Goal: Ask a question: Seek information or help from site administrators or community

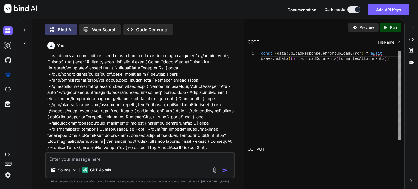
scroll to position [8808, 0]
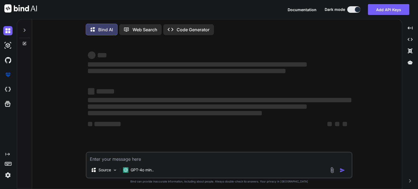
type textarea "x"
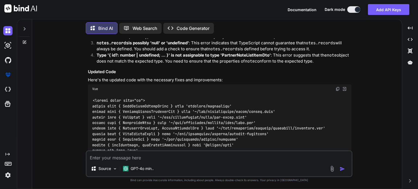
scroll to position [5077, 0]
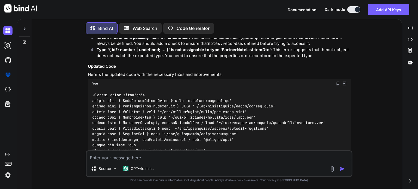
click at [99, 158] on textarea at bounding box center [219, 156] width 265 height 10
type textarea "H"
click at [99, 158] on textarea "Assist" at bounding box center [219, 156] width 265 height 10
click at [107, 158] on textarea "Assist" at bounding box center [219, 156] width 265 height 10
paste textarea "C:\nova\Osiris.Nova.Internal.UI\composables\queries\nova-channels.ts"
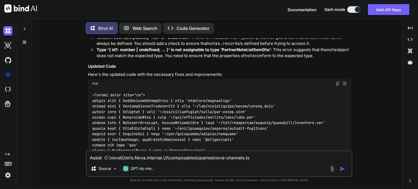
paste textarea "import type { ChannelRow, NovaChannel, NovaChannelCreate, NovaChannels, NovaCha…"
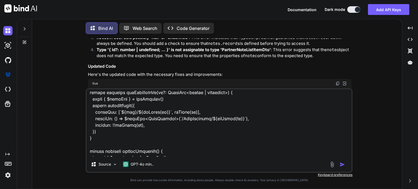
scroll to position [0, 0]
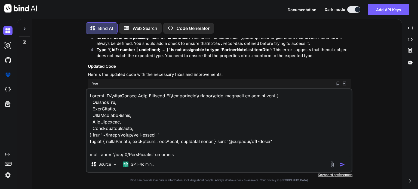
drag, startPoint x: 104, startPoint y: 95, endPoint x: 87, endPoint y: 97, distance: 17.2
click at [87, 97] on textarea at bounding box center [219, 122] width 265 height 67
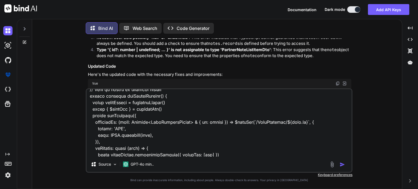
scroll to position [373, 0]
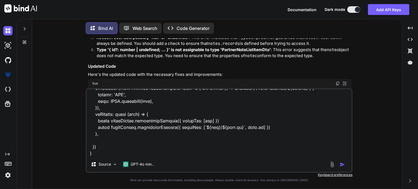
click at [95, 153] on textarea at bounding box center [219, 122] width 265 height 67
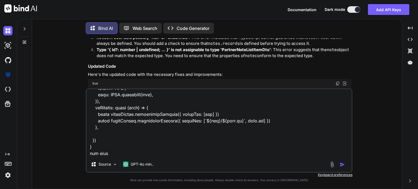
paste textarea "C:\nova\Osiris.Nova.Internal.UI\components\settings\channel-details.vue"
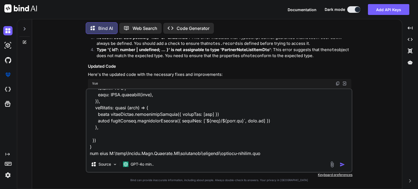
paste textarea "<script lang="ts" setup> import type { NovaChannelCreate, NovaChannelUpdate } f…"
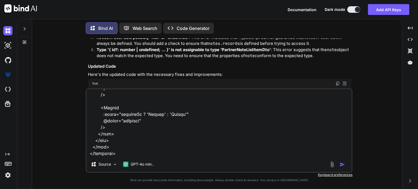
click at [149, 156] on textarea at bounding box center [219, 122] width 265 height 67
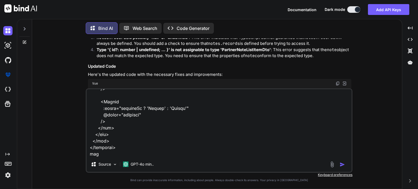
paste textarea "C:\nova\Osiris.Nova.Internal.UI\pages\settings\channels.vue"
paste textarea "<script lang="ts" setup> import type { ColumnProps } from '#shared/types/base' …"
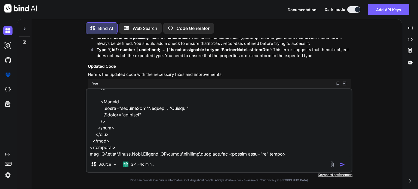
scroll to position [2730, 0]
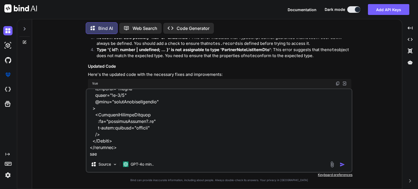
paste textarea "C:\nova\Osiris.Nova.Internal.UI\composables\queries\nova-channels.ts"
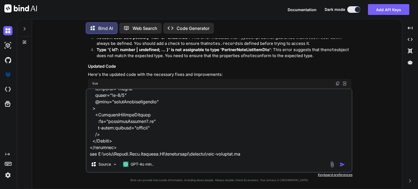
click at [254, 156] on textarea at bounding box center [219, 122] width 265 height 67
paste textarea "import type { ChannelRow, NovaChannel, NovaChannelCreate, NovaChannels, NovaCha…"
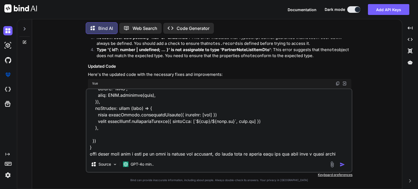
type textarea "here is my C:\nova\Osiris.Nova.Internal.UI\composables\queries\nova-channels.ts…"
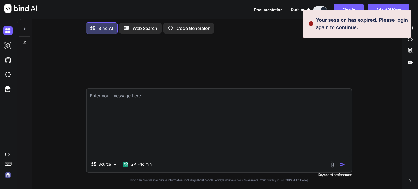
scroll to position [0, 0]
click at [153, 130] on textarea at bounding box center [219, 122] width 265 height 67
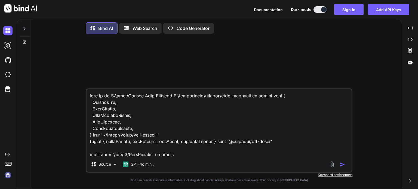
type textarea "here is my C:\nova\Osiris.Nova.Internal.UI\composables\queries\nova-channels.ts…"
click at [8, 173] on img at bounding box center [7, 175] width 9 height 9
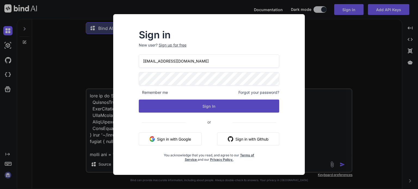
click at [208, 105] on button "Sign In" at bounding box center [209, 106] width 140 height 13
click at [213, 106] on button "Sign In" at bounding box center [209, 106] width 140 height 13
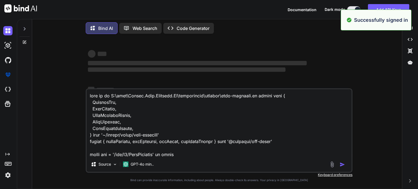
click at [171, 135] on textarea at bounding box center [219, 122] width 265 height 67
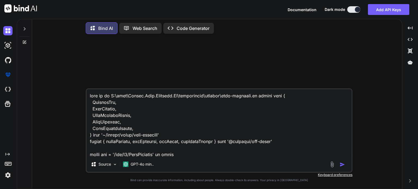
click at [343, 165] on img "button" at bounding box center [342, 164] width 5 height 5
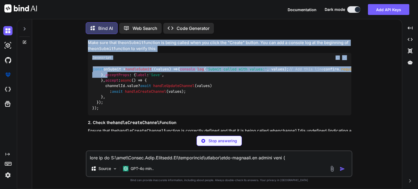
scroll to position [640, 0]
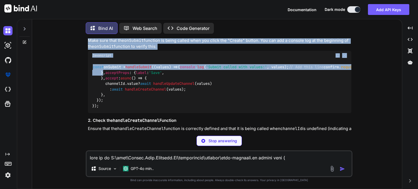
drag, startPoint x: 89, startPoint y: 55, endPoint x: 103, endPoint y: 123, distance: 69.4
click at [103, 123] on div "You Bind AI To troubleshoot the issue with the channel creation functionality i…" at bounding box center [220, 84] width 266 height 93
click at [209, 62] on div "const onSubmit = handleSubmit ( ( values ) => { console . log ( 'Submit called …" at bounding box center [219, 86] width 263 height 53
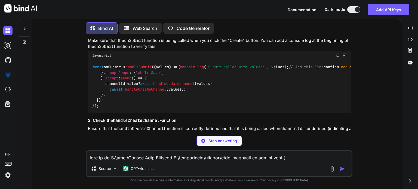
scroll to position [904, 0]
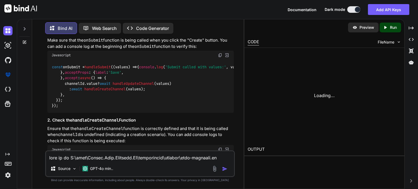
click at [209, 73] on div "const onSubmit = handleSubmit ( ( values ) => { console . log ( 'Submit called …" at bounding box center [140, 86] width 186 height 53
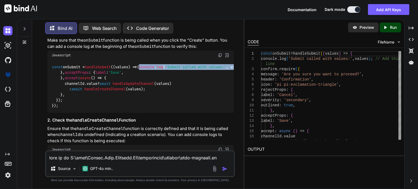
drag, startPoint x: 168, startPoint y: 72, endPoint x: 55, endPoint y: 73, distance: 112.4
click at [55, 73] on code "const onSubmit = handleSubmit ( ( values ) => { console . log ( 'Submit called …" at bounding box center [364, 86] width 625 height 44
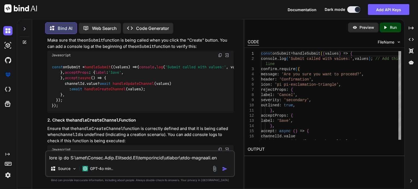
click at [98, 66] on span "handleSubmit" at bounding box center [98, 66] width 26 height 5
click at [99, 66] on span "handleSubmit" at bounding box center [98, 66] width 26 height 5
copy span "handleSubmit"
drag, startPoint x: 167, startPoint y: 72, endPoint x: 53, endPoint y: 73, distance: 114.3
click at [53, 73] on code "const onSubmit = handleSubmit ( ( values ) => { console . log ( 'Submit called …" at bounding box center [364, 86] width 625 height 44
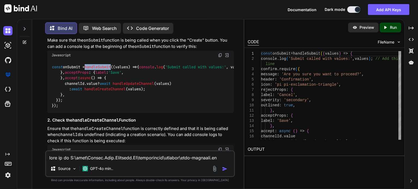
copy code "console . log ( 'Submit called with values:' , values);"
click at [207, 82] on div "const onSubmit = handleSubmit ( ( values ) => { console . log ( 'Submit called …" at bounding box center [140, 86] width 186 height 53
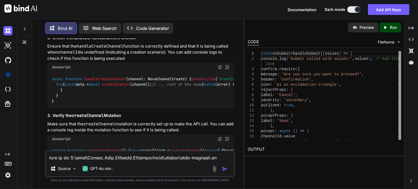
scroll to position [1034, 0]
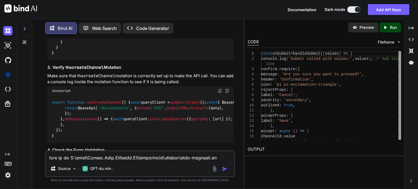
click at [104, 56] on code "async function handleCreateChannel ( channel: NovaChannelCreate ) { console . l…" at bounding box center [211, 42] width 318 height 28
copy span "handleCreateChannel"
drag, startPoint x: 172, startPoint y: 107, endPoint x: 54, endPoint y: 107, distance: 118.3
click at [54, 56] on code "async function handleCreateChannel ( channel: NovaChannelCreate ) { console . l…" at bounding box center [211, 42] width 318 height 28
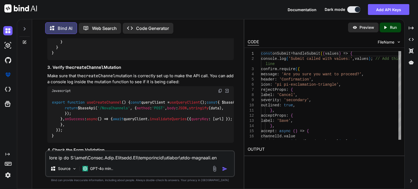
copy code "console . log ( 'Creating channel with data:' , channel);"
click at [187, 60] on div "async function handleCreateChannel ( channel: NovaChannelCreate ) { console . l…" at bounding box center [140, 42] width 186 height 36
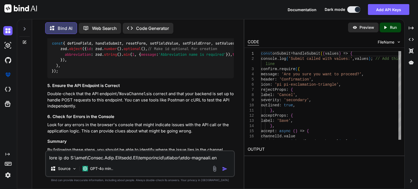
scroll to position [1198, 0]
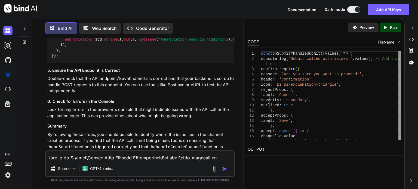
copy span "useCreateChannel"
drag, startPoint x: 51, startPoint y: 44, endPoint x: 61, endPoint y: 129, distance: 85.7
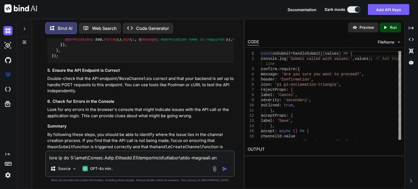
copy code "export function useCreateChannel ( ) { const queryClient = useQueryClient (); c…"
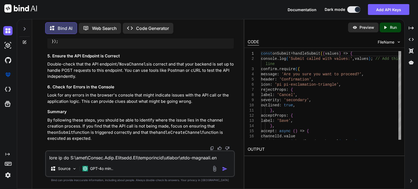
scroll to position [1328, 0]
click at [326, 16] on span "validationSchema" at bounding box center [343, 13] width 35 height 5
drag, startPoint x: 126, startPoint y: 65, endPoint x: 54, endPoint y: 65, distance: 71.3
click at [54, 44] on code "const { defineField, handleSubmit, resetForm, setFieldValue, setFieldError, set…" at bounding box center [285, 27] width 466 height 33
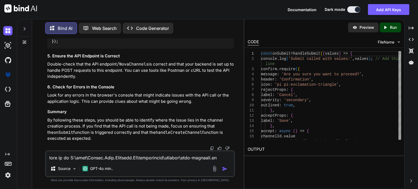
copy code "validationSchema : toTypedSchema"
drag, startPoint x: 62, startPoint y: 115, endPoint x: 49, endPoint y: 58, distance: 58.7
click at [49, 48] on div "const { defineField, handleSubmit, resetForm, setFieldValue, setFieldError, set…" at bounding box center [140, 28] width 186 height 42
click at [58, 44] on code "const { defineField, handleSubmit, resetForm, setFieldValue, setFieldError, set…" at bounding box center [285, 27] width 466 height 33
drag, startPoint x: 58, startPoint y: 117, endPoint x: 50, endPoint y: 55, distance: 62.0
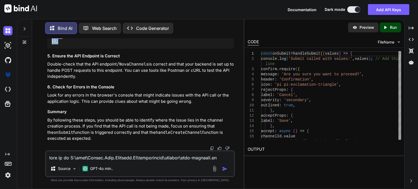
click at [50, 48] on div "const { defineField, handleSubmit, resetForm, setFieldValue, setFieldError, set…" at bounding box center [140, 28] width 186 height 42
copy code "const { defineField, handleSubmit, resetForm, setFieldValue, setFieldError, set…"
click at [180, 48] on div "const { defineField, handleSubmit, resetForm, setFieldValue, setFieldError, set…" at bounding box center [140, 28] width 186 height 42
click at [104, 158] on textarea at bounding box center [140, 156] width 188 height 10
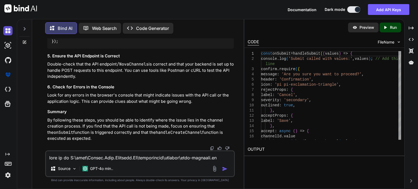
click at [8, 31] on img at bounding box center [7, 30] width 9 height 9
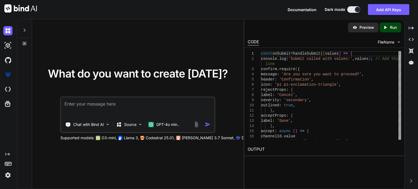
click at [92, 103] on textarea at bounding box center [137, 107] width 153 height 20
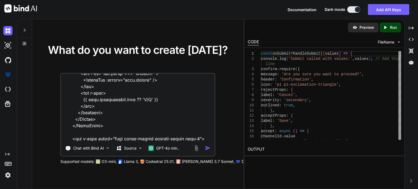
scroll to position [2886, 0]
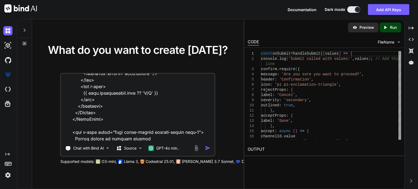
click at [101, 131] on textarea at bounding box center [137, 107] width 153 height 67
click at [116, 138] on textarea at bounding box center [137, 107] width 153 height 67
click at [138, 139] on textarea at bounding box center [137, 107] width 153 height 67
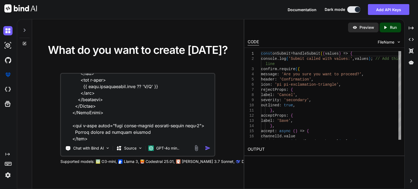
click at [113, 138] on textarea at bounding box center [137, 107] width 153 height 67
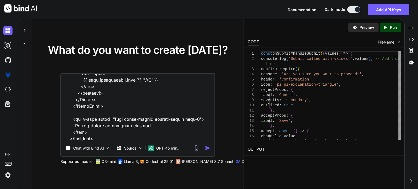
paste textarea "<Tag severity="danger" value="Danger"></Tag>"
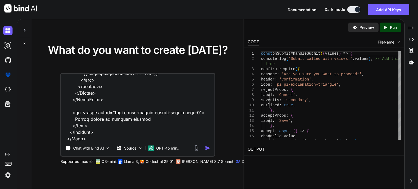
type textarea "given this transfer.vue <script setup lang="ts"> import type { ColumnProps } fr…"
click at [110, 123] on textarea at bounding box center [137, 107] width 153 height 67
click at [207, 147] on img "button" at bounding box center [208, 148] width 6 height 6
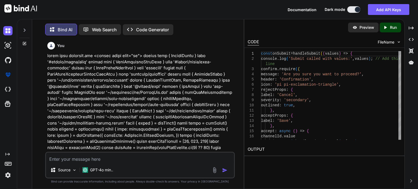
scroll to position [2, 0]
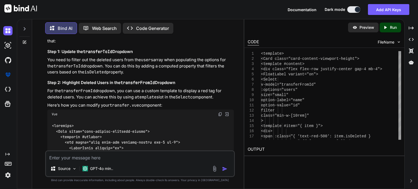
scroll to position [849, 0]
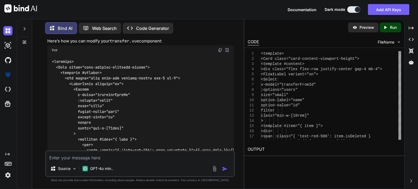
scroll to position [925, 0]
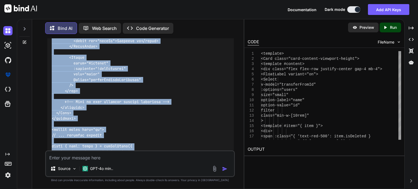
scroll to position [1184, 0]
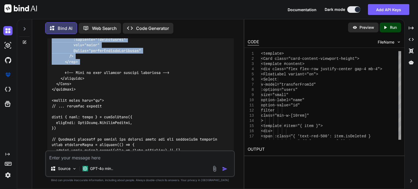
drag, startPoint x: 51, startPoint y: 48, endPoint x: 103, endPoint y: 55, distance: 52.5
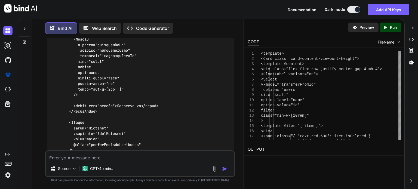
scroll to position [1076, 0]
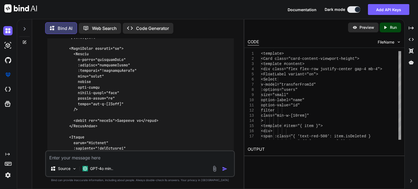
click at [171, 72] on div at bounding box center [140, 96] width 186 height 386
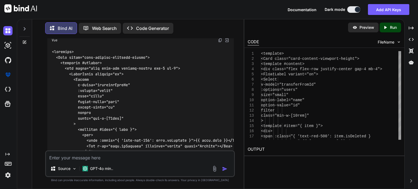
scroll to position [934, 0]
drag, startPoint x: 131, startPoint y: 72, endPoint x: 78, endPoint y: 70, distance: 52.8
copy code "v-model="transferFromId""
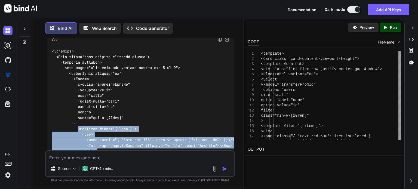
drag, startPoint x: 78, startPoint y: 117, endPoint x: 109, endPoint y: 146, distance: 42.2
copy code "<template #item="{ item }"> <div> <span :class="{ 'text-red-500': item.isDelete…"
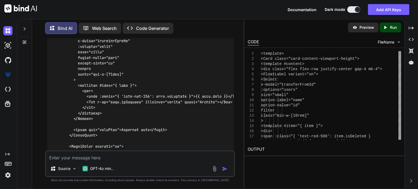
scroll to position [989, 0]
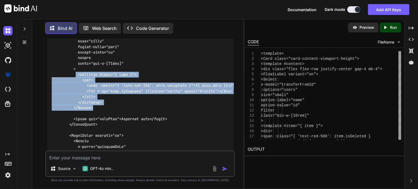
drag, startPoint x: 96, startPoint y: 94, endPoint x: 77, endPoint y: 62, distance: 37.7
click at [77, 62] on div at bounding box center [140, 183] width 186 height 386
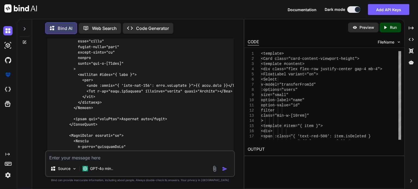
click at [131, 131] on div at bounding box center [140, 183] width 186 height 386
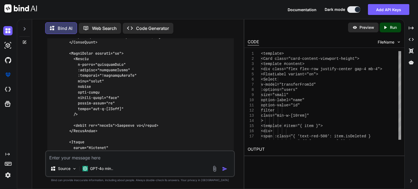
scroll to position [1076, 0]
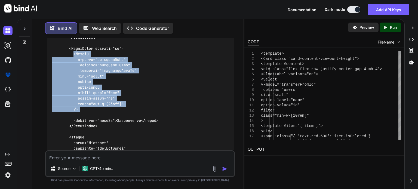
drag, startPoint x: 73, startPoint y: 41, endPoint x: 89, endPoint y: 101, distance: 62.6
click at [89, 101] on div at bounding box center [140, 96] width 186 height 386
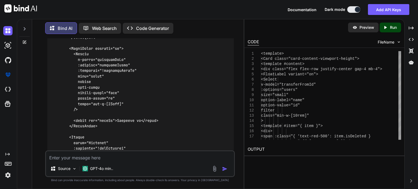
click at [155, 113] on div at bounding box center [140, 96] width 186 height 386
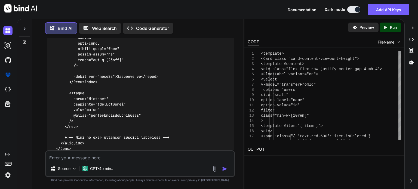
scroll to position [1130, 0]
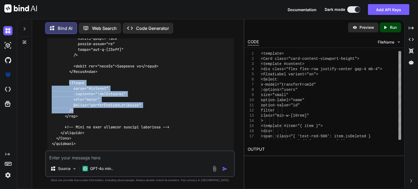
drag, startPoint x: 68, startPoint y: 71, endPoint x: 78, endPoint y: 98, distance: 28.7
click at [78, 98] on div at bounding box center [140, 41] width 186 height 386
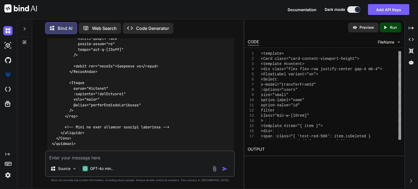
click at [172, 113] on div at bounding box center [140, 41] width 186 height 386
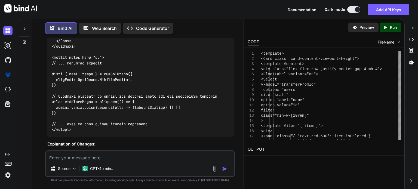
scroll to position [1228, 0]
click at [86, 159] on textarea at bounding box center [140, 156] width 188 height 10
paste textarea "Property 'item' does not exist on type 'FloatLabelSlots'."
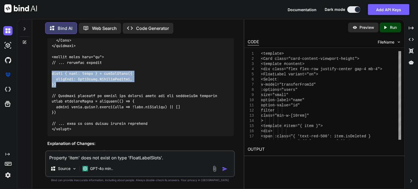
drag, startPoint x: 50, startPoint y: 60, endPoint x: 58, endPoint y: 73, distance: 14.6
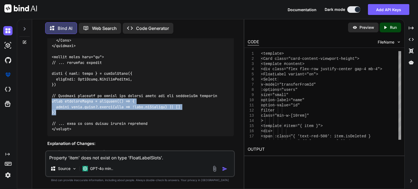
drag, startPoint x: 57, startPoint y: 99, endPoint x: 51, endPoint y: 89, distance: 11.9
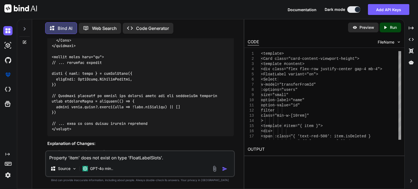
drag, startPoint x: 173, startPoint y: 158, endPoint x: 39, endPoint y: 161, distance: 133.6
click at [39, 161] on div "You Bind AI To implement the requested changes in your transfer.vue component, …" at bounding box center [139, 113] width 207 height 150
paste textarea "[vue-tsc] Property 'isDeleted' does not exist on type 'UserRow'. /nova/Osiris.N…"
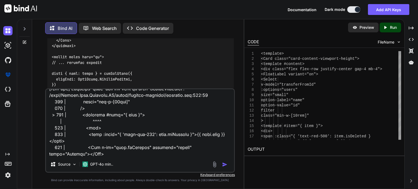
type textarea "[vue-tsc] Property 'isDeleted' does not exist on type 'UserRow'. /nova/Osiris.N…"
click at [224, 166] on img "button" at bounding box center [224, 164] width 5 height 5
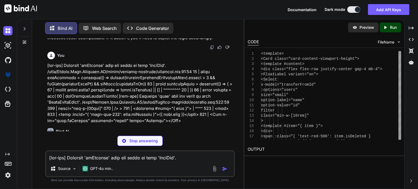
scroll to position [1422, 0]
click at [185, 124] on div "Bind AI The errors you're encountering indicate that TypeScript is not recogniz…" at bounding box center [140, 160] width 186 height 73
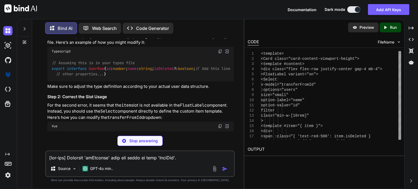
scroll to position [1566, 0]
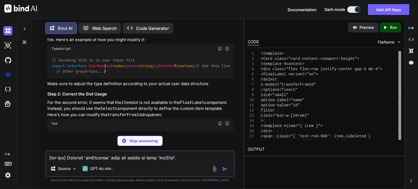
click at [97, 63] on span "UserRow" at bounding box center [96, 65] width 15 height 5
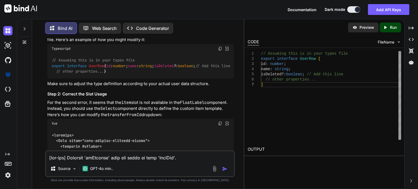
click at [153, 55] on div "// Assuming this is in your types file export interface UserRow { id : number ;…" at bounding box center [140, 65] width 186 height 25
drag, startPoint x: 101, startPoint y: 72, endPoint x: 56, endPoint y: 69, distance: 44.7
click at [56, 69] on code "// Assuming this is in your types file export interface UserRow { id : number ;…" at bounding box center [141, 65] width 178 height 17
click at [152, 113] on p "For the second error, it seems that the item slot is not available in the Float…" at bounding box center [140, 109] width 186 height 18
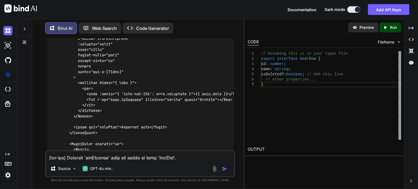
scroll to position [1697, 0]
click at [143, 61] on div at bounding box center [140, 191] width 186 height 386
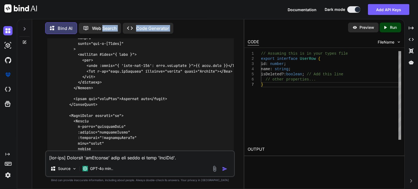
scroll to position [1698, 0]
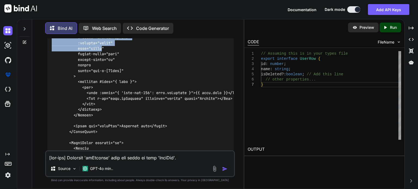
drag, startPoint x: 52, startPoint y: 59, endPoint x: 103, endPoint y: 61, distance: 50.9
click at [103, 61] on code at bounding box center [148, 189] width 192 height 377
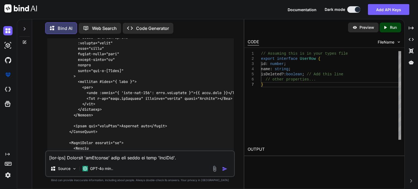
click at [160, 91] on div at bounding box center [140, 190] width 186 height 386
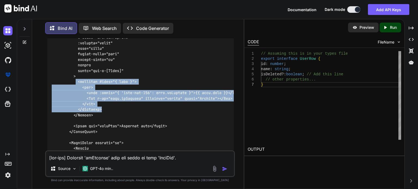
drag, startPoint x: 104, startPoint y: 120, endPoint x: 75, endPoint y: 93, distance: 40.0
click at [75, 93] on div at bounding box center [140, 190] width 186 height 386
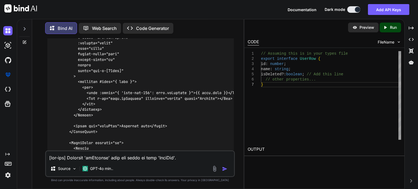
click at [79, 155] on textarea at bounding box center [140, 156] width 188 height 10
paste textarea "[vue-tsc] Property 'item' does not exist on type 'FloatLabelSlots'. /nova/Osiri…"
type textarea "[vue-tsc] Property 'item' does not exist on type 'FloatLabelSlots'. /nova/Osiri…"
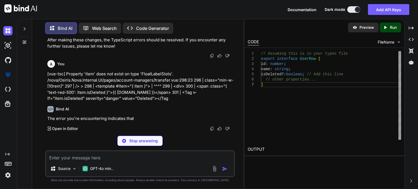
scroll to position [2084, 0]
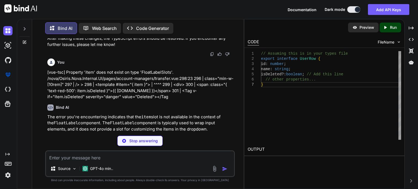
click at [177, 111] on div "Bind AI" at bounding box center [140, 107] width 186 height 6
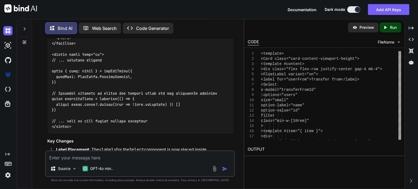
scroll to position [2501, 0]
click at [100, 159] on textarea at bounding box center [140, 156] width 188 height 10
paste textarea "<script setup lang="ts"> import type { ColumnProps } from '#shared/types/base' …"
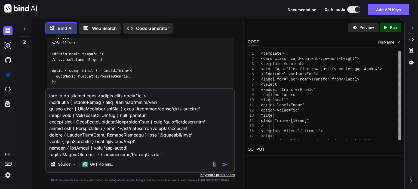
scroll to position [2893, 0]
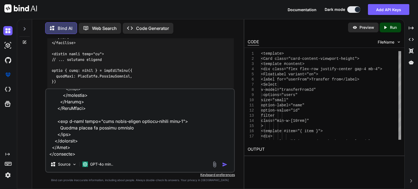
type textarea "here is my updated code <script setup lang="ts"> import type { ColumnProps } fr…"
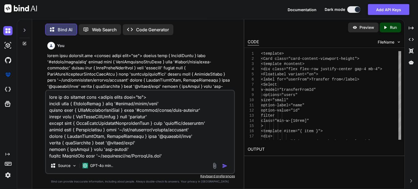
scroll to position [2893, 0]
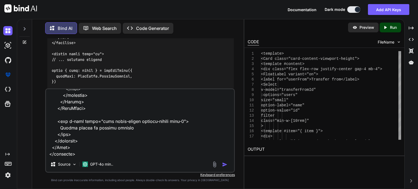
click at [52, 154] on textarea at bounding box center [140, 122] width 188 height 67
type textarea "here is my updated code <script setup lang="ts"> import type { ColumnProps } fr…"
type textarea "x"
type textarea "here is my updated code <script setup lang="ts"> import type { ColumnProps } fr…"
type textarea "x"
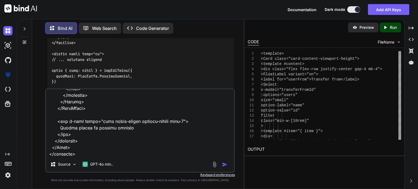
click at [138, 153] on textarea at bounding box center [140, 122] width 188 height 67
type textarea "here is my updated code <script setup lang="ts"> import type { ColumnProps } fr…"
type textarea "x"
type textarea "here is my updated code <script setup lang="ts"> import type { ColumnProps } fr…"
type textarea "x"
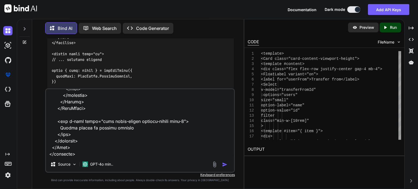
type textarea "here is my updated code <script setup lang="ts"> import type { ColumnProps } fr…"
type textarea "x"
type textarea "here is my updated code <script setup lang="ts"> import type { ColumnProps } fr…"
type textarea "x"
type textarea "here is my updated code <script setup lang="ts"> import type { ColumnProps } fr…"
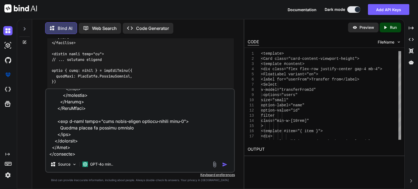
type textarea "x"
type textarea "here is my updated code <script setup lang="ts"> import type { ColumnProps } fr…"
click at [172, 154] on textarea at bounding box center [140, 122] width 188 height 67
type textarea "x"
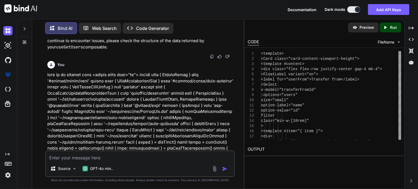
scroll to position [2692, 0]
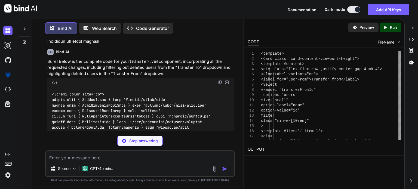
scroll to position [3519, 0]
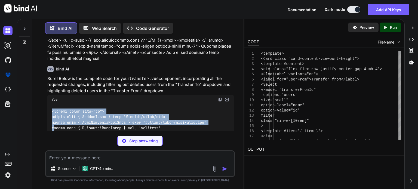
drag, startPoint x: 53, startPoint y: 100, endPoint x: 54, endPoint y: 117, distance: 16.6
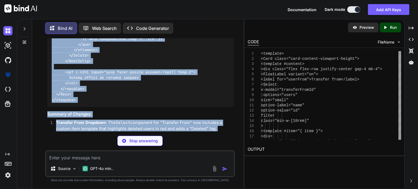
scroll to position [5907, 0]
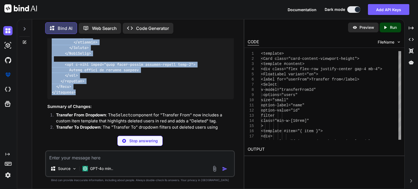
type textarea "x"
type textarea "</Card> </template>"
type textarea "x"
drag, startPoint x: 52, startPoint y: 100, endPoint x: 81, endPoint y: 83, distance: 33.8
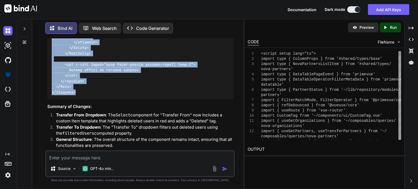
copy code "<script setup lang="ts"> import type { ColumnProps } from '#shared/types/base' …"
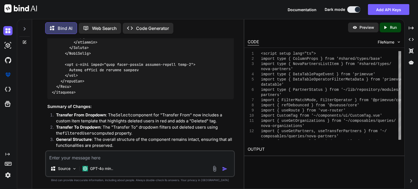
click at [94, 156] on textarea at bounding box center [140, 156] width 188 height 10
paste textarea "activeDirectoryId : "OSIRISDMN\\GavinH" cmsUrl : "" email : "gavin.hardaker@rod…"
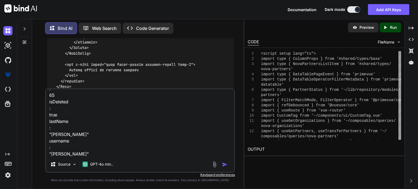
drag, startPoint x: 70, startPoint y: 103, endPoint x: 48, endPoint y: 101, distance: 22.7
click at [48, 101] on textarea "that didnt work example if activeDirectoryId : "OSIRISDMN\\GavinH" cmsUrl : "" …" at bounding box center [140, 122] width 188 height 67
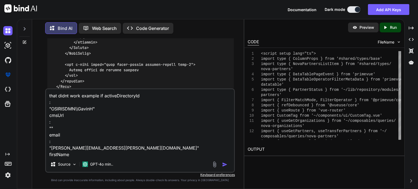
click at [105, 97] on textarea "that didnt work example if activeDirectoryId : "OSIRISDMN\\GavinH" cmsUrl : "" …" at bounding box center [140, 122] width 188 height 67
click at [102, 95] on textarea "that didnt work example if activeDirectoryId : "OSIRISDMN\\GavinH" cmsUrl : "" …" at bounding box center [140, 122] width 188 height 67
drag, startPoint x: 99, startPoint y: 95, endPoint x: 109, endPoint y: 95, distance: 10.3
click at [109, 95] on textarea "that didnt work example if the activeDirectoryId : "OSIRISDMN\\GavinH" cmsUrl :…" at bounding box center [140, 122] width 188 height 67
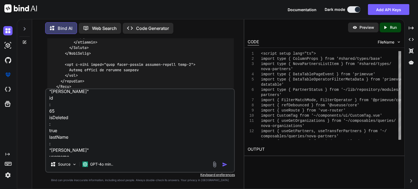
scroll to position [92, 0]
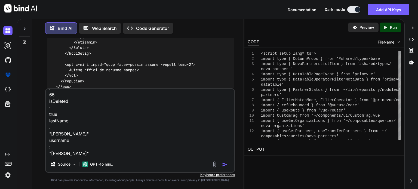
click at [76, 154] on textarea "that didnt work example here is the payload activeDirectoryId : "OSIRISDMN\\Gav…" at bounding box center [140, 122] width 188 height 67
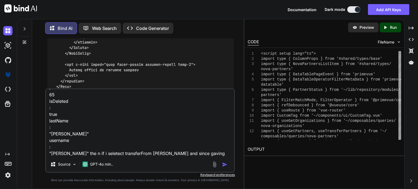
scroll to position [98, 0]
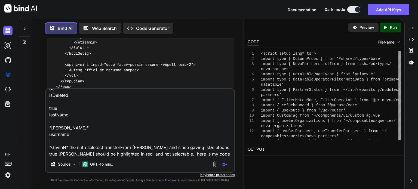
click at [191, 153] on textarea "that didnt work example here is the payload activeDirectoryId : "OSIRISDMN\\Gav…" at bounding box center [140, 122] width 188 height 67
paste textarea "<script setup lang="ts"> import type { ColumnProps } from '#shared/types/base' …"
type textarea "that didnt work example here is the payload activeDirectoryId : "OSIRISDMN\\Gav…"
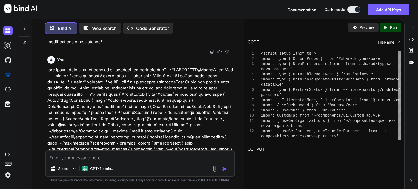
scroll to position [6032, 0]
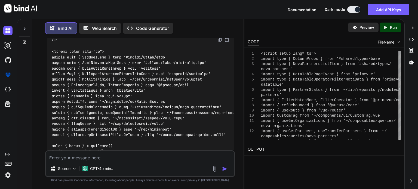
scroll to position [7000, 0]
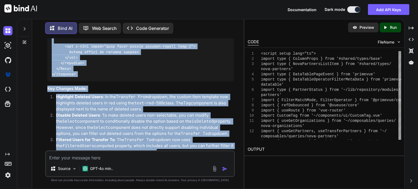
scroll to position [9358, 0]
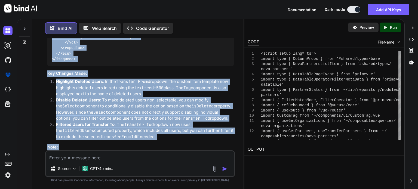
drag, startPoint x: 53, startPoint y: 63, endPoint x: 84, endPoint y: 126, distance: 70.8
click at [181, 116] on code "Transfer To" at bounding box center [194, 118] width 27 height 5
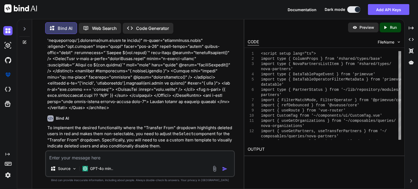
scroll to position [6856, 0]
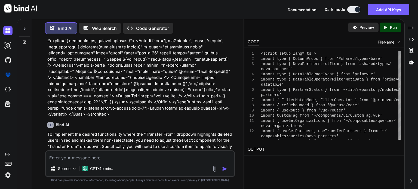
click at [220, 179] on img at bounding box center [220, 181] width 4 height 4
click at [133, 168] on h3 "Updated Code" at bounding box center [140, 171] width 186 height 6
click at [108, 160] on textarea at bounding box center [140, 156] width 188 height 10
paste textarea "isDeleted : true"
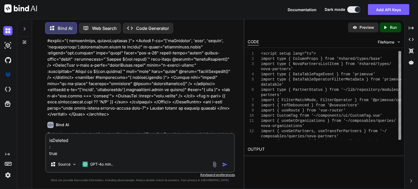
click at [48, 148] on textarea "isDeleted : true" at bounding box center [140, 145] width 188 height 23
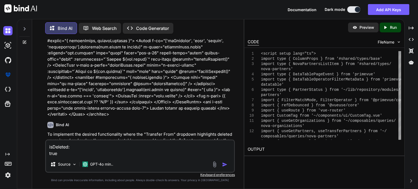
click at [48, 153] on textarea "isDeleted: true" at bounding box center [140, 148] width 188 height 16
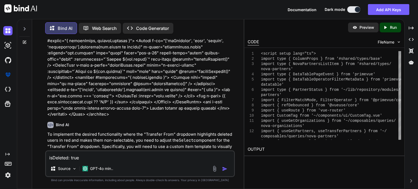
click at [81, 158] on textarea "isDeleted: true" at bounding box center [140, 156] width 188 height 10
type textarea "isDeleted: true that user i want to highlight it in red and not able to select …"
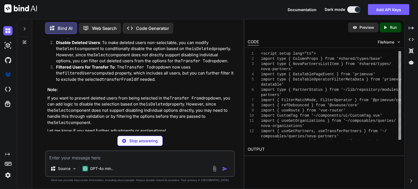
scroll to position [9416, 0]
click at [198, 176] on p "To achieve the desired functionality where deleted users are highlighted in red…" at bounding box center [140, 188] width 186 height 24
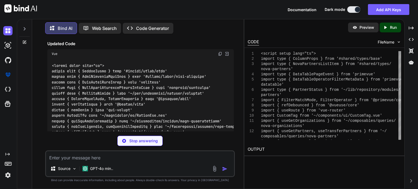
scroll to position [9601, 0]
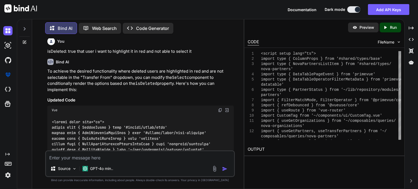
scroll to position [9503, 0]
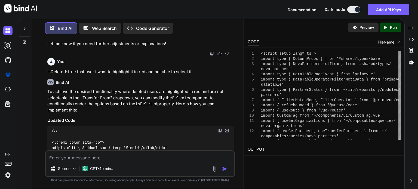
click at [219, 128] on img at bounding box center [220, 130] width 4 height 4
click at [78, 156] on textarea at bounding box center [140, 156] width 188 height 10
paste textarea "<template #item="{ item }"> <div :class="{ 'text-red-500': item.isDeleted }"> {…"
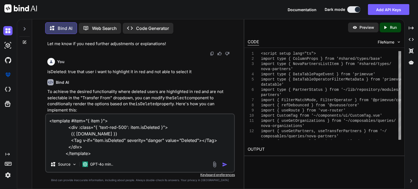
paste textarea "[vue-tsc] Property 'item' does not exist on type 'SelectSlots'. /nova/Osiris.No…"
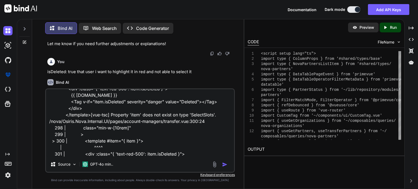
type textarea "<template #item="{ item }"> <div :class="{ 'text-red-500': item.isDeleted }"> {…"
click at [226, 166] on img "button" at bounding box center [224, 164] width 5 height 5
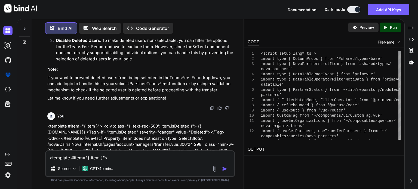
scroll to position [12014, 0]
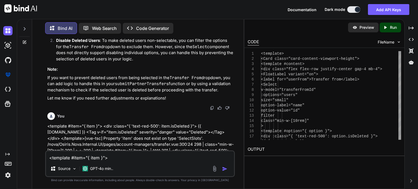
click at [158, 174] on p "The error you're encountering indicates that the item slot is not recognized in…" at bounding box center [140, 183] width 186 height 18
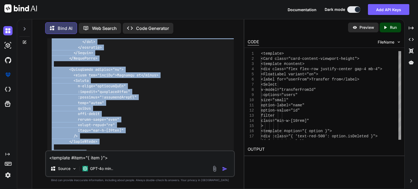
scroll to position [12355, 0]
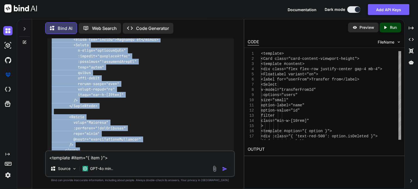
drag, startPoint x: 53, startPoint y: 75, endPoint x: 80, endPoint y: 109, distance: 43.4
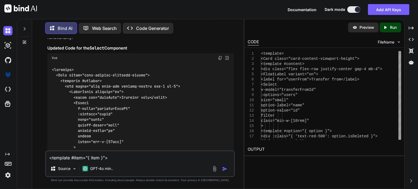
scroll to position [12192, 0]
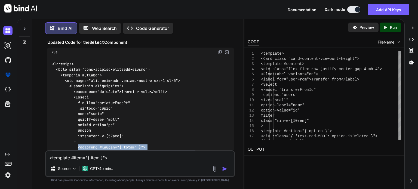
drag, startPoint x: 77, startPoint y: 100, endPoint x: 110, endPoint y: 126, distance: 42.1
copy code "<template #option="{ option }"> <div :class="{ 'text-red-500': option.isDeleted…"
